Goal: Task Accomplishment & Management: Manage account settings

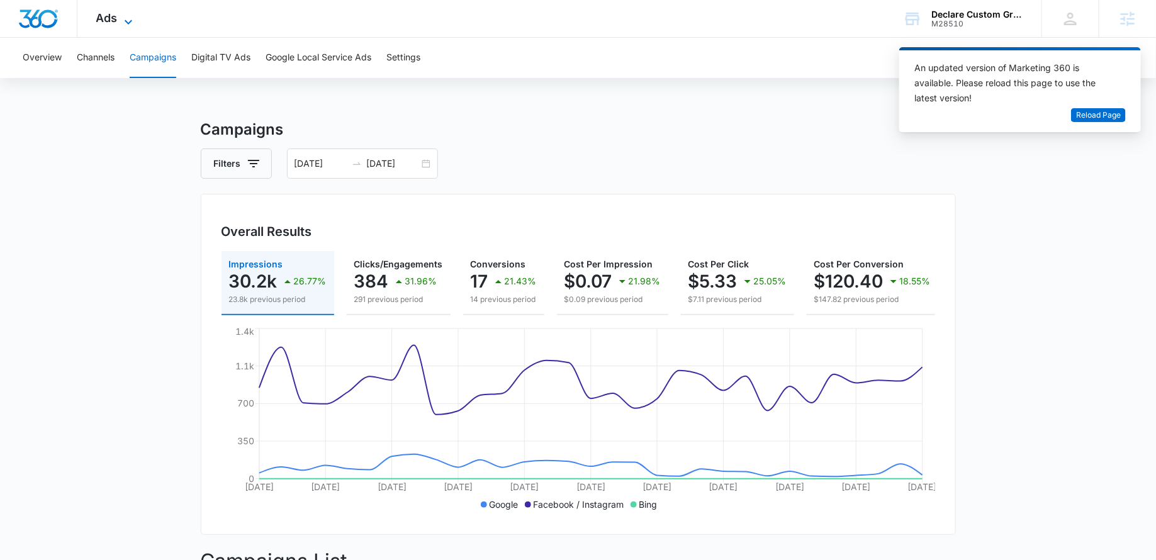
click at [128, 22] on icon at bounding box center [128, 21] width 15 height 15
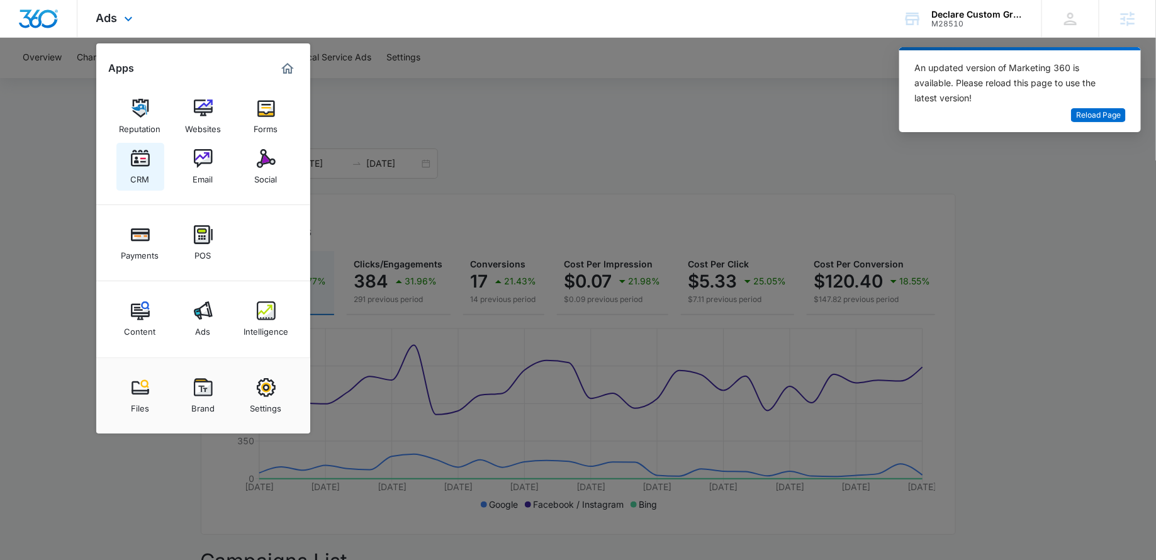
click at [144, 160] on img at bounding box center [140, 158] width 19 height 19
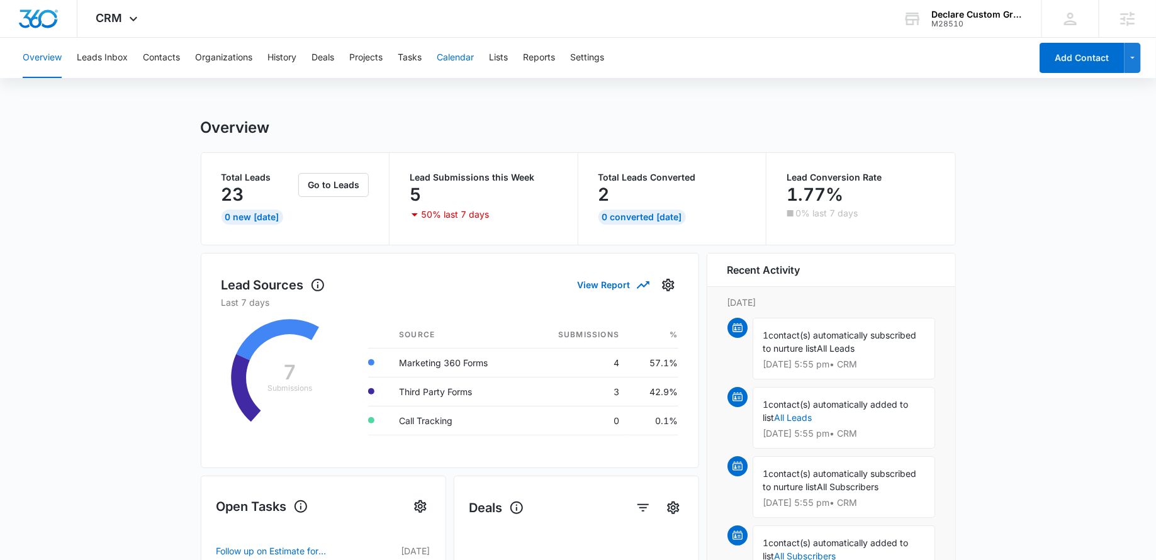
click at [454, 64] on button "Calendar" at bounding box center [455, 58] width 37 height 40
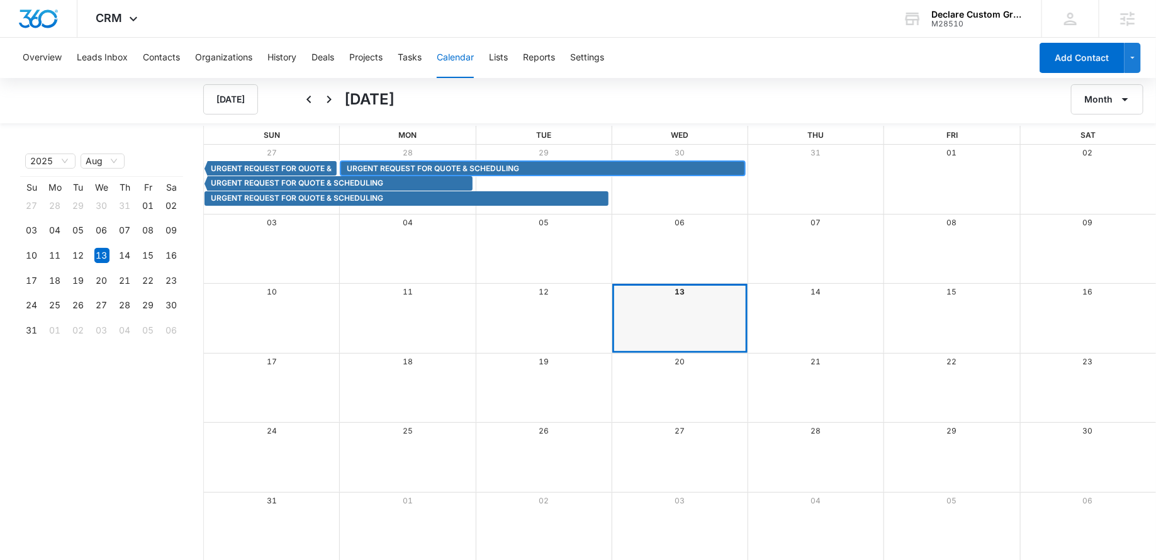
click at [415, 165] on span "URGENT REQUEST FOR QUOTE & SCHEDULING" at bounding box center [433, 168] width 172 height 11
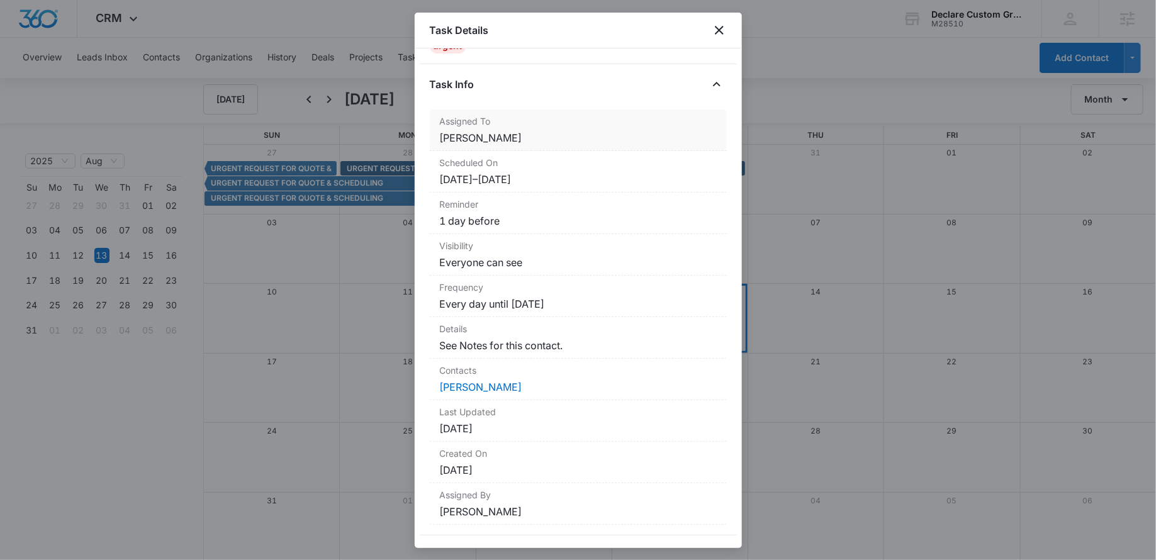
scroll to position [72, 0]
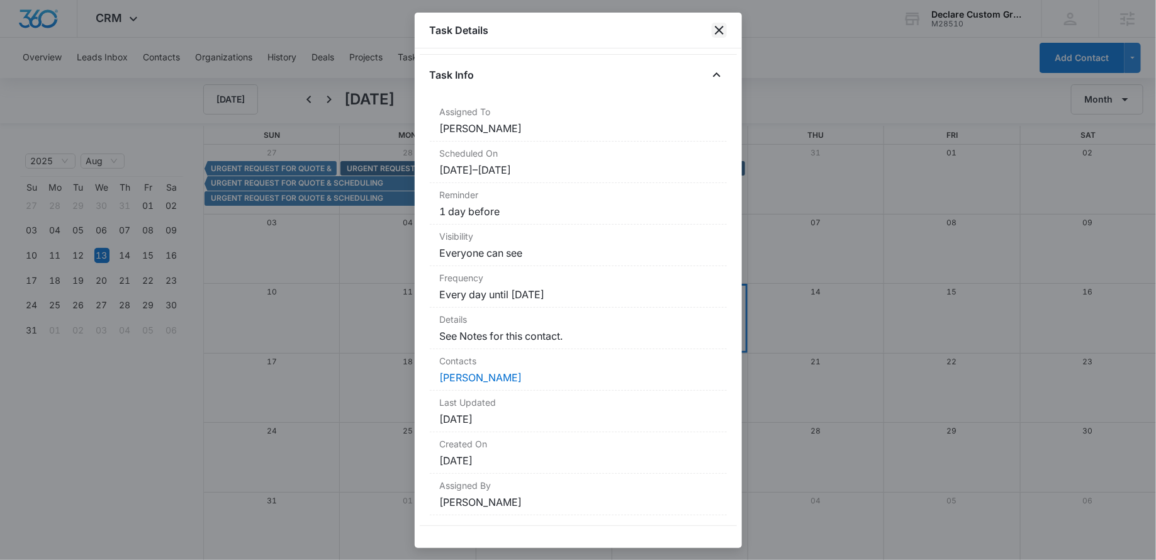
click at [718, 25] on icon "close" at bounding box center [719, 30] width 15 height 15
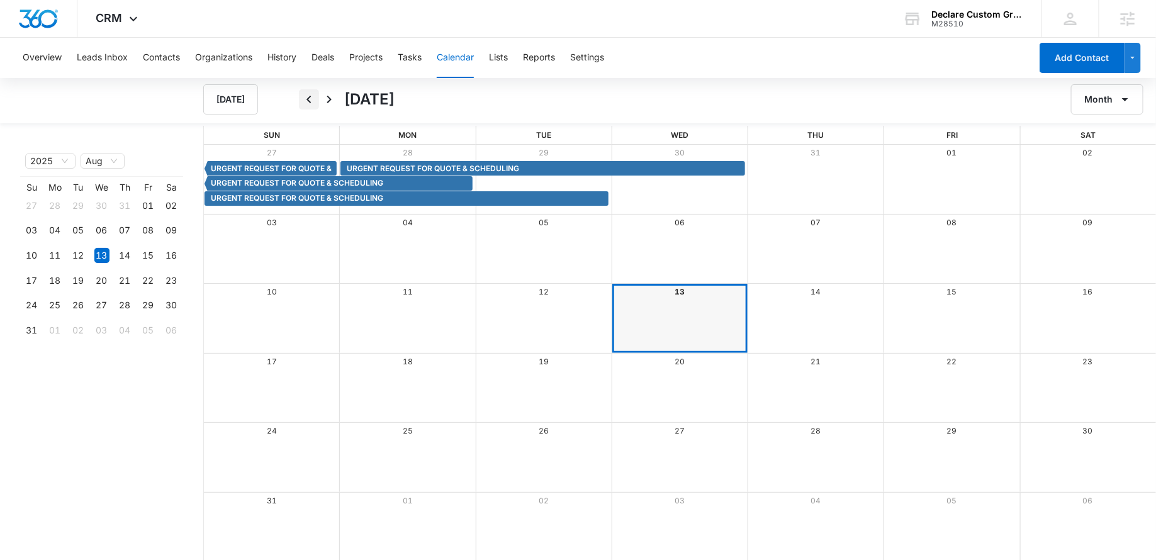
click at [315, 98] on icon "Back" at bounding box center [308, 99] width 15 height 15
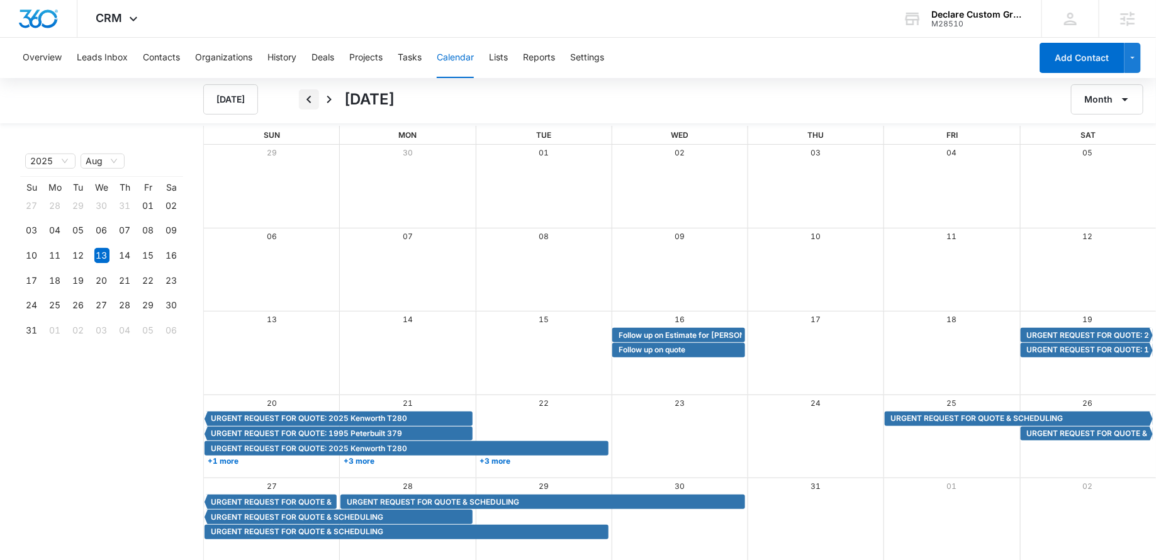
click at [315, 98] on icon "Back" at bounding box center [308, 99] width 15 height 15
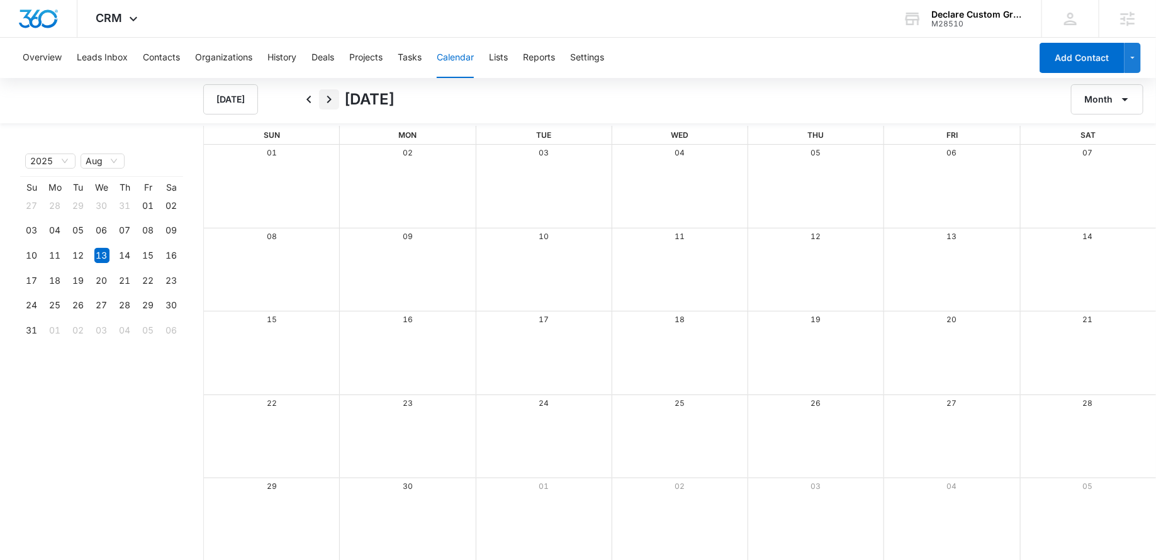
click at [324, 98] on icon "Next" at bounding box center [329, 99] width 15 height 15
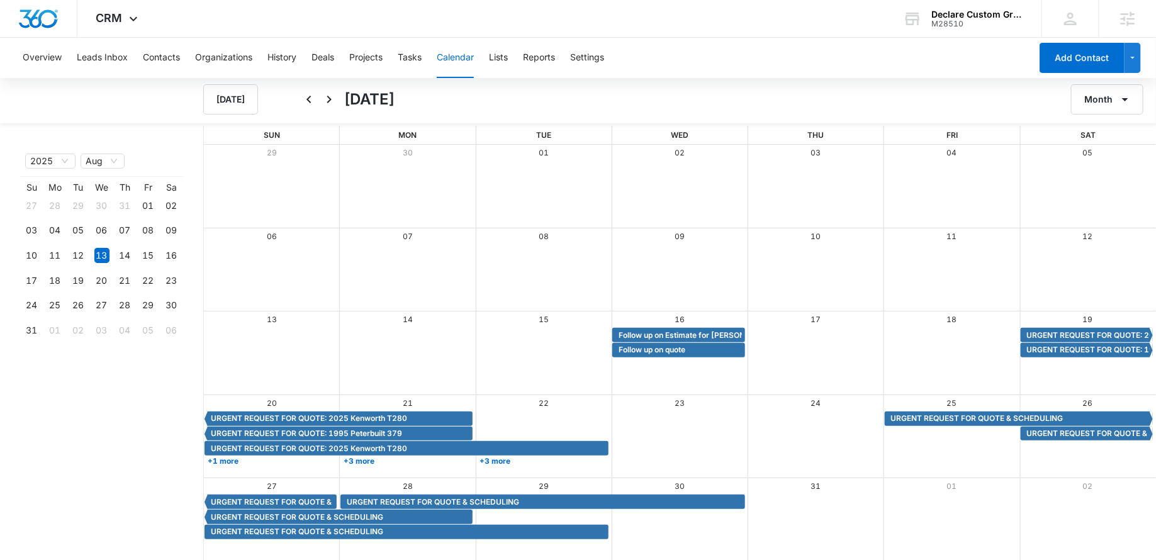
scroll to position [1, 0]
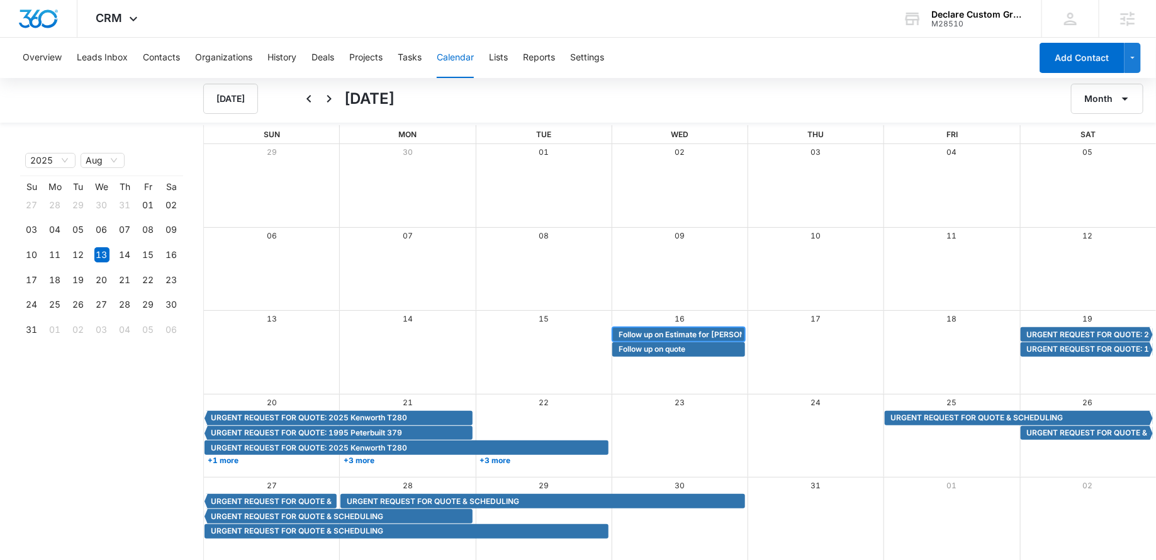
click at [688, 332] on span "Follow up on Estimate for [PERSON_NAME]" at bounding box center [697, 334] width 156 height 11
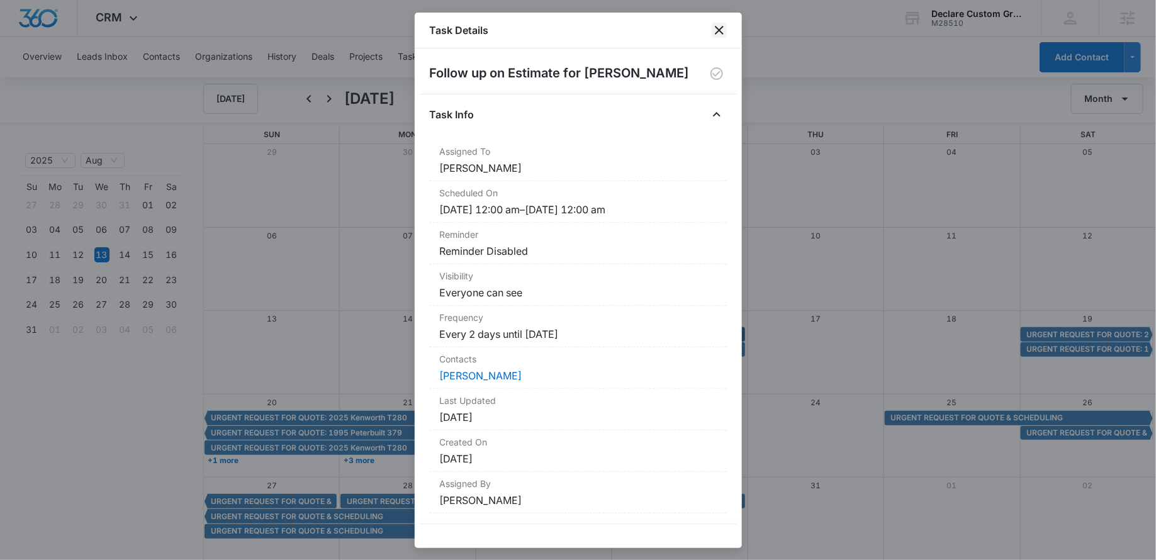
click at [719, 26] on icon "close" at bounding box center [719, 30] width 15 height 15
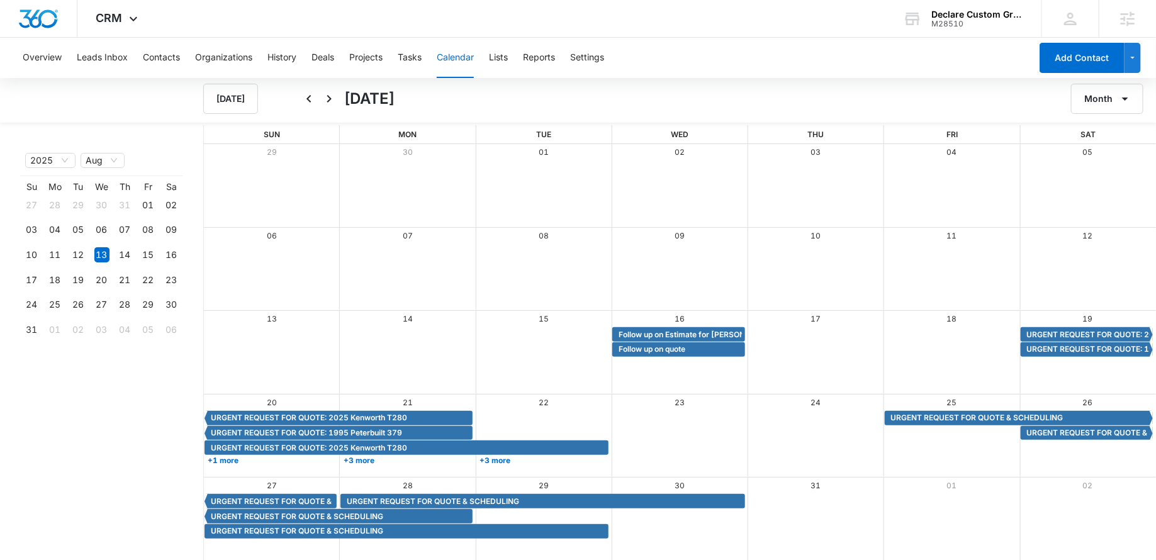
click at [805, 502] on div "URGENT REQUEST FOR QUOTE & SCHEDULING URGENT REQUEST FOR QUOTE & SCHEDULING" at bounding box center [680, 501] width 952 height 15
click at [650, 38] on div "Overview Leads Inbox Contacts Organizations History Deals Projects Tasks Calend…" at bounding box center [523, 58] width 1016 height 40
click at [647, 411] on div "Month View" at bounding box center [680, 418] width 408 height 15
click at [659, 418] on div "Month View" at bounding box center [680, 418] width 408 height 15
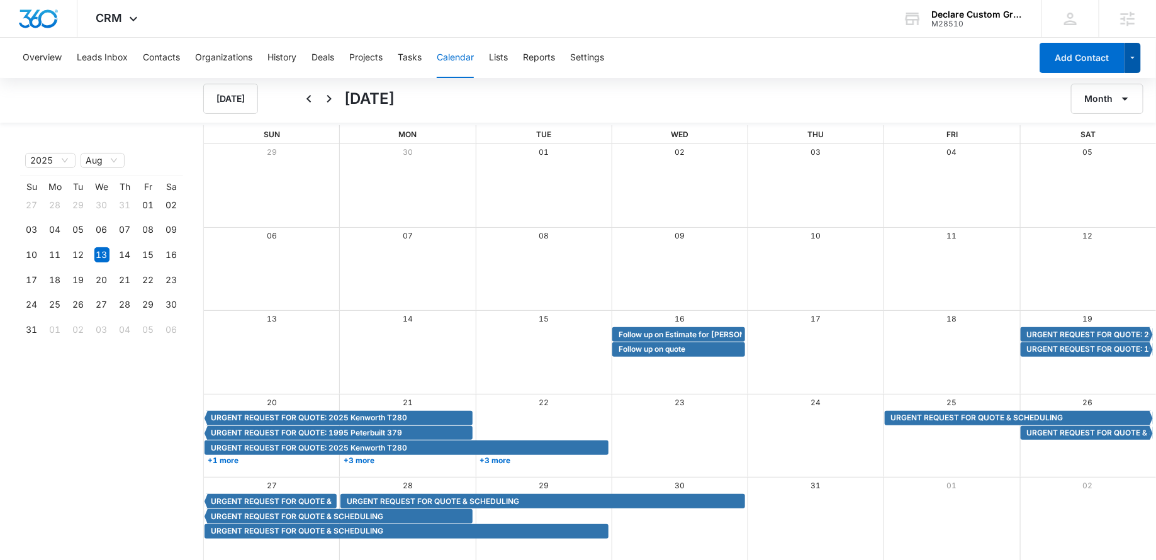
click at [1134, 64] on icon "button" at bounding box center [1133, 57] width 11 height 15
click at [680, 332] on span "Follow up on Estimate for [PERSON_NAME]" at bounding box center [697, 334] width 156 height 11
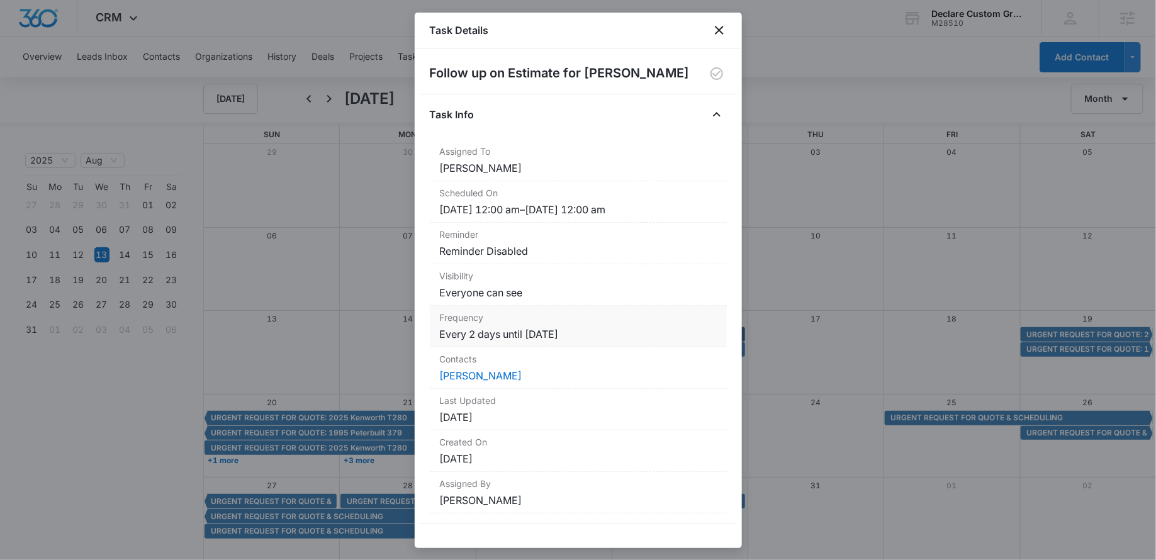
scroll to position [0, 0]
click at [717, 23] on icon "close" at bounding box center [719, 30] width 15 height 15
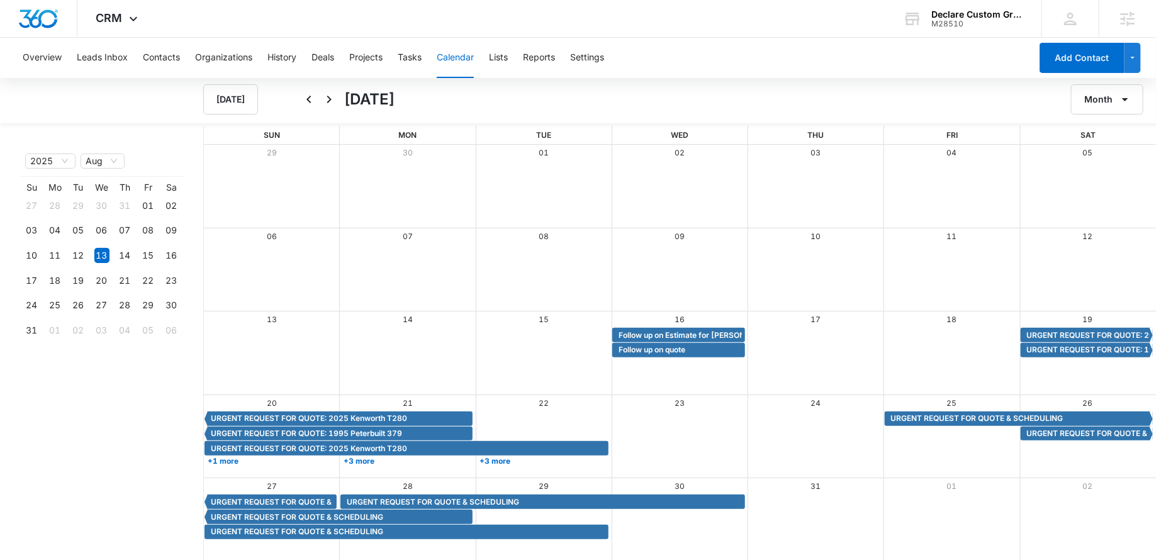
click at [1141, 51] on div "Overview Leads Inbox Contacts Organizations History Deals Projects Tasks Calend…" at bounding box center [578, 58] width 1156 height 40
click at [1134, 51] on icon "button" at bounding box center [1133, 57] width 11 height 15
